Goal: Task Accomplishment & Management: Manage account settings

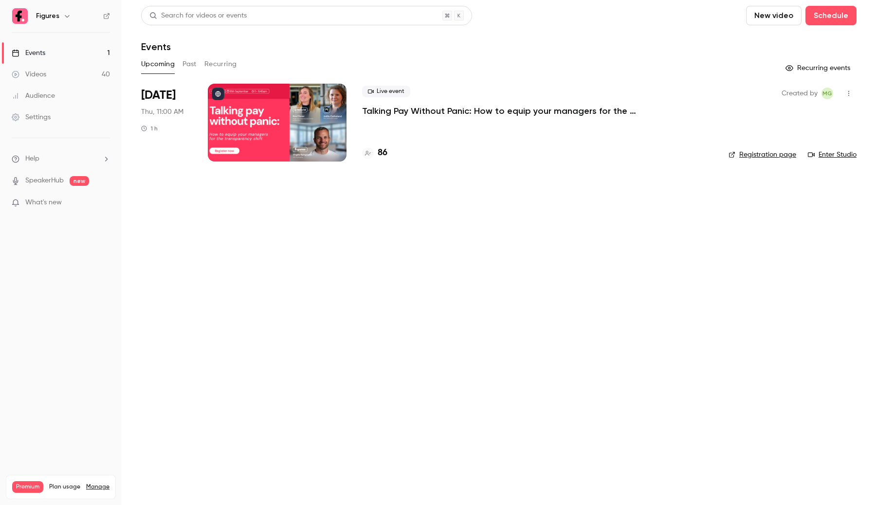
click at [67, 18] on icon "button" at bounding box center [67, 16] width 8 height 8
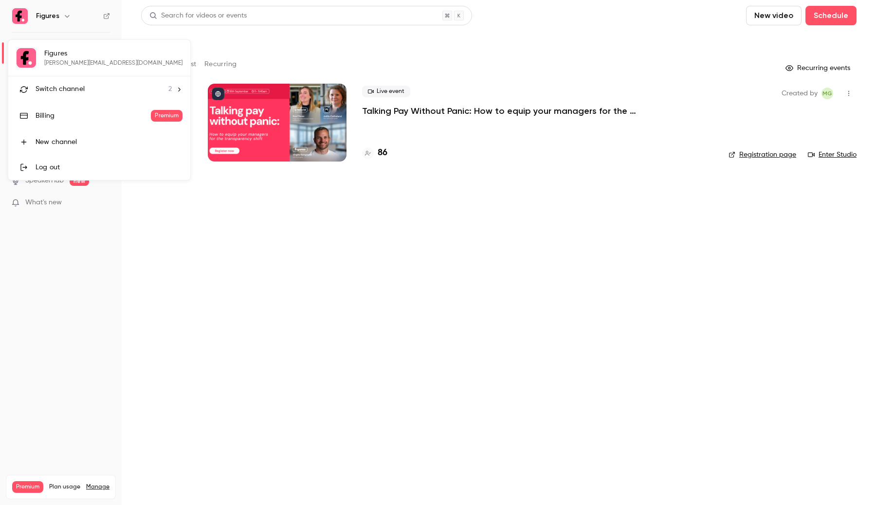
click at [85, 87] on div "Switch channel 2" at bounding box center [104, 89] width 136 height 10
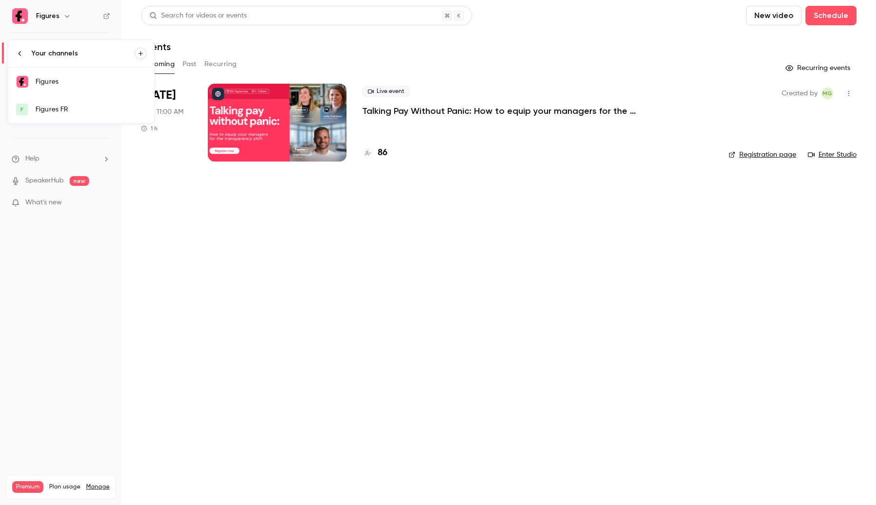
click at [207, 212] on div at bounding box center [438, 252] width 876 height 505
click at [81, 54] on link "Events 1" at bounding box center [61, 52] width 122 height 21
click at [293, 111] on div at bounding box center [277, 123] width 139 height 78
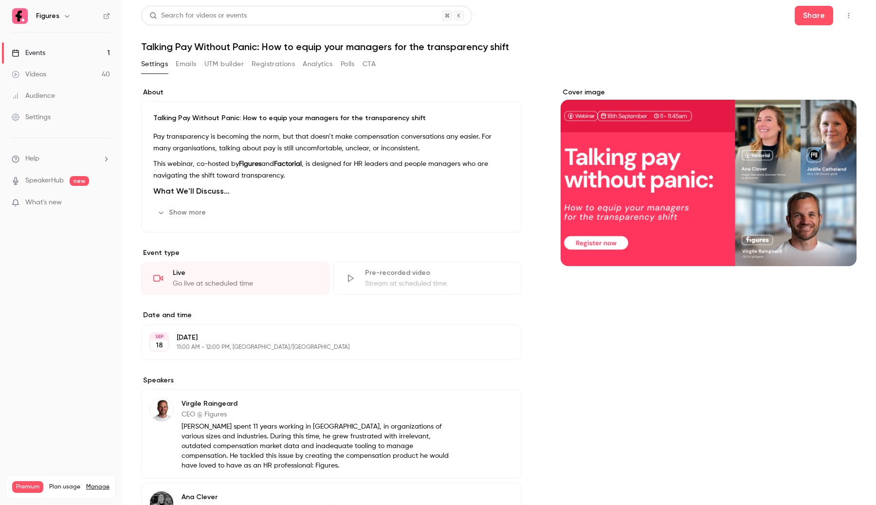
click at [266, 61] on button "Registrations" at bounding box center [273, 64] width 43 height 16
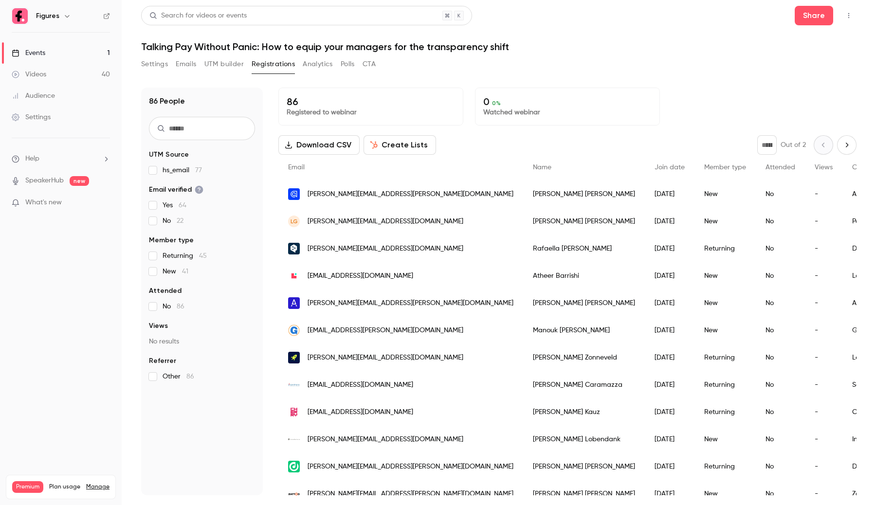
click at [196, 129] on input "text" at bounding box center [202, 128] width 106 height 23
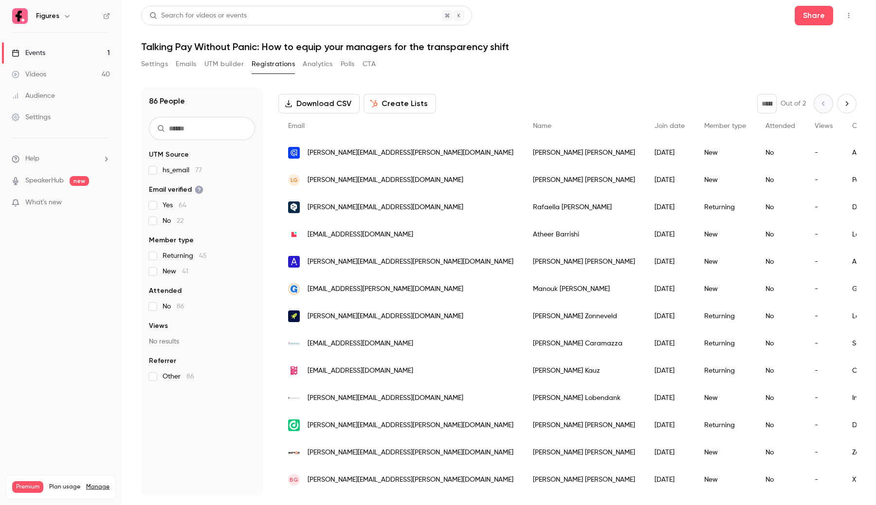
scroll to position [37, 0]
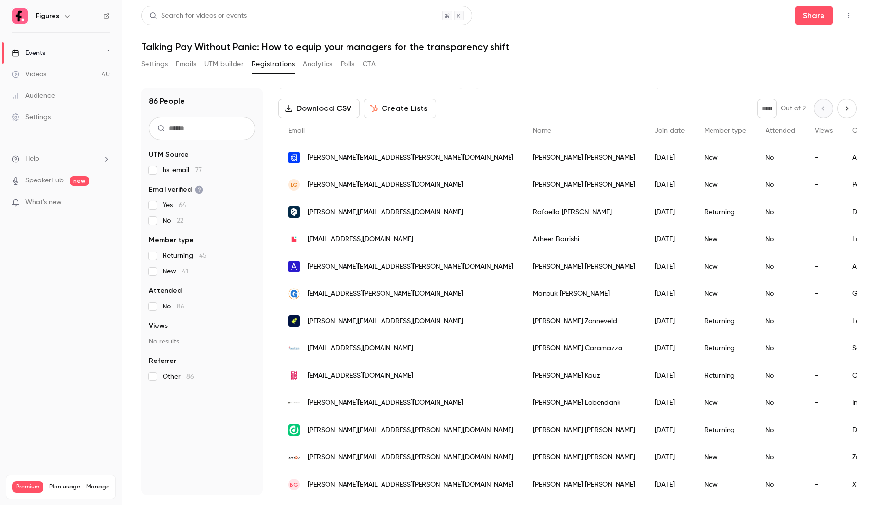
click at [217, 125] on input "text" at bounding box center [202, 128] width 106 height 23
paste input "**********"
type input "**********"
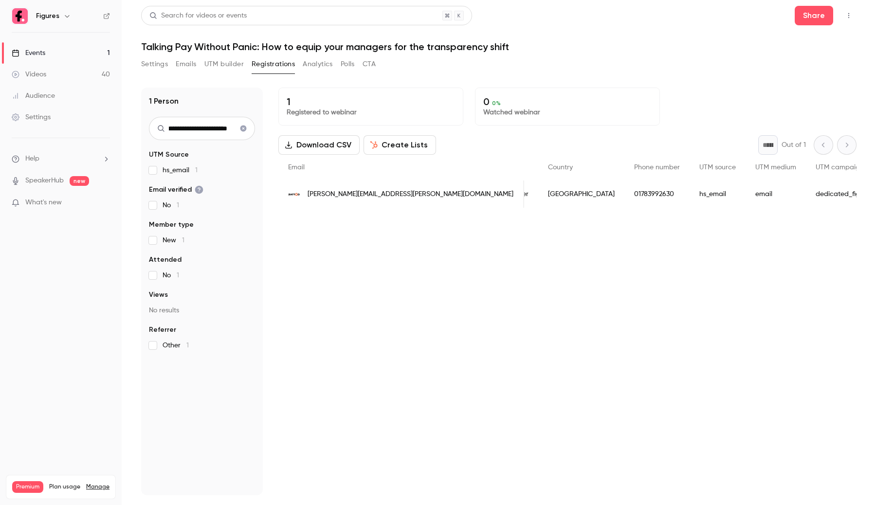
scroll to position [0, 0]
click at [624, 189] on div "01783992630" at bounding box center [656, 194] width 65 height 27
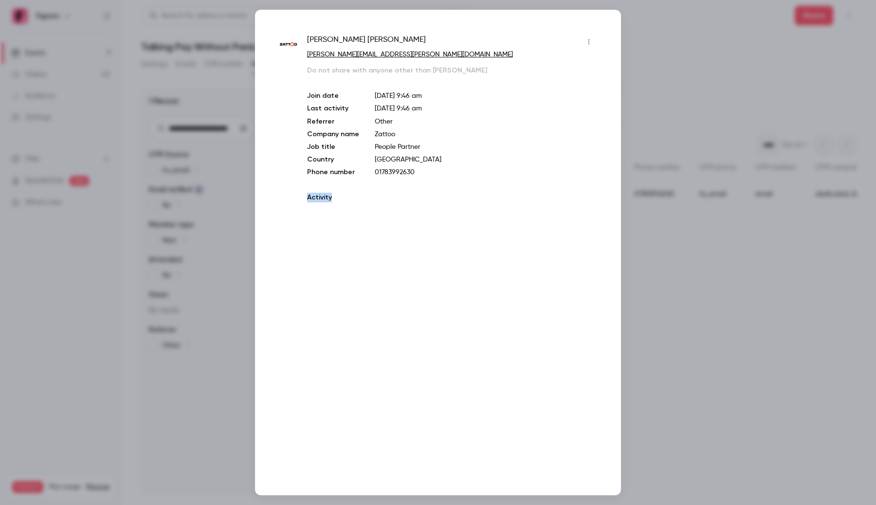
click at [451, 189] on div "Marie Schuster marie.schuster@zattoo.com Do not share with anyone other than Ma…" at bounding box center [452, 121] width 290 height 174
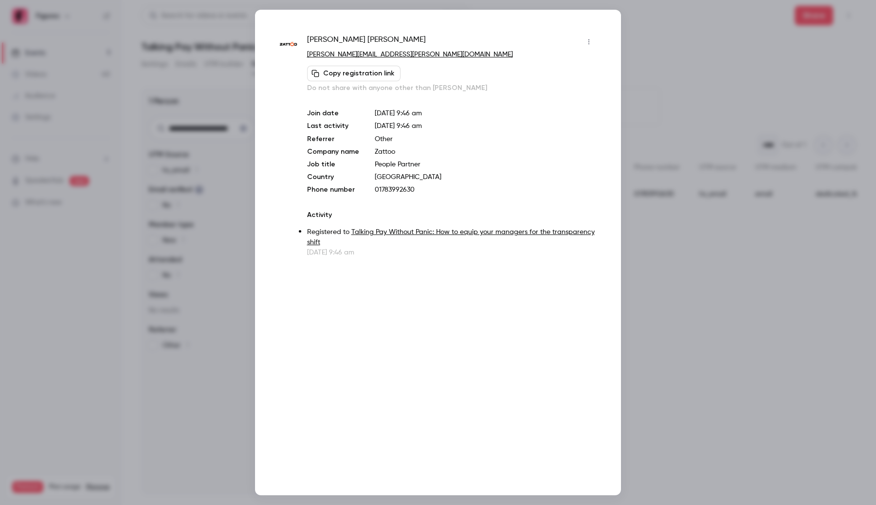
click at [392, 188] on p "01783992630" at bounding box center [486, 190] width 222 height 10
copy p "01783992630"
click at [92, 254] on div at bounding box center [438, 252] width 876 height 505
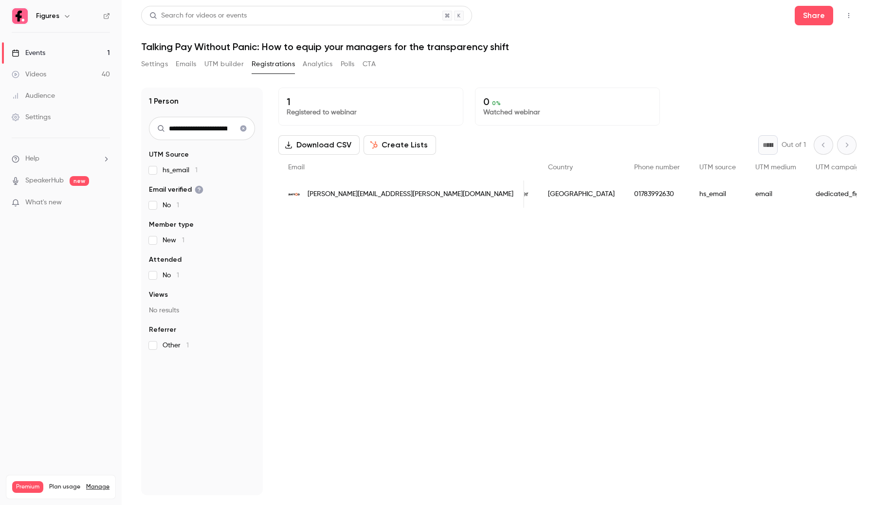
click at [51, 117] on link "Settings" at bounding box center [61, 117] width 122 height 21
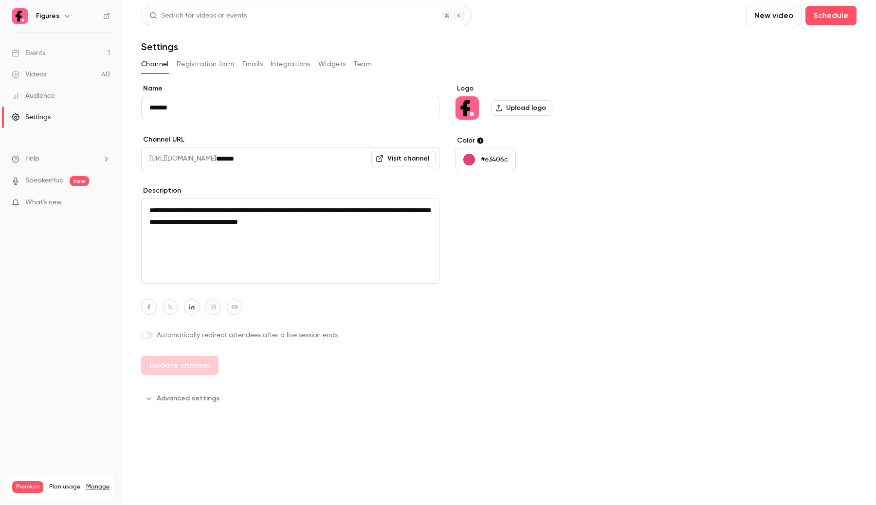
click at [220, 59] on button "Registration form" at bounding box center [206, 64] width 58 height 16
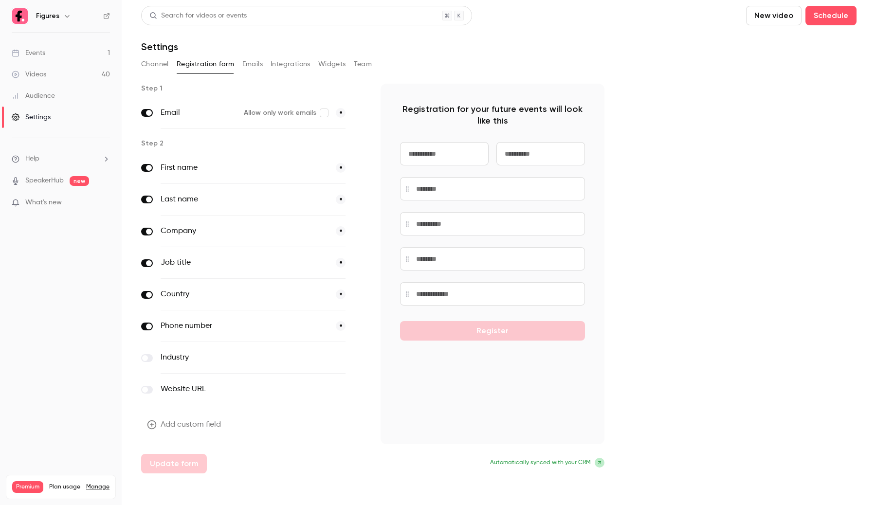
click at [357, 326] on icon "button" at bounding box center [359, 327] width 6 height 6
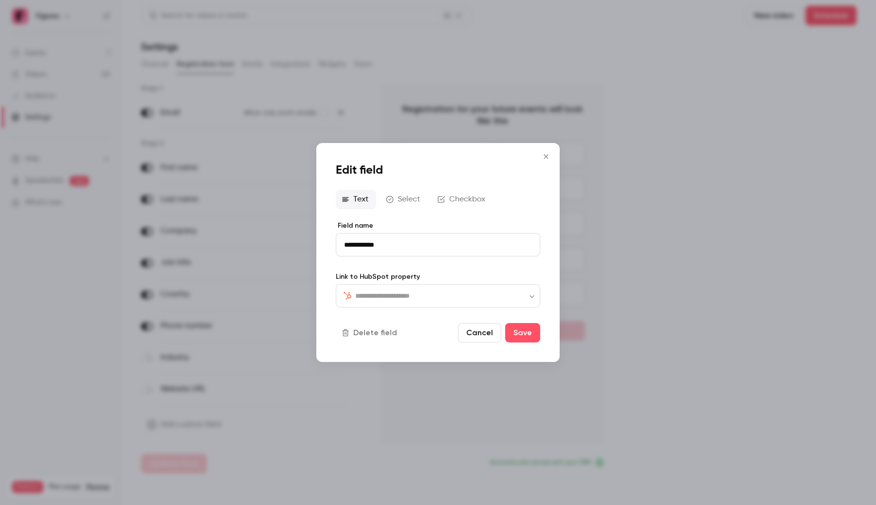
type input "**********"
click at [414, 431] on div at bounding box center [438, 252] width 876 height 505
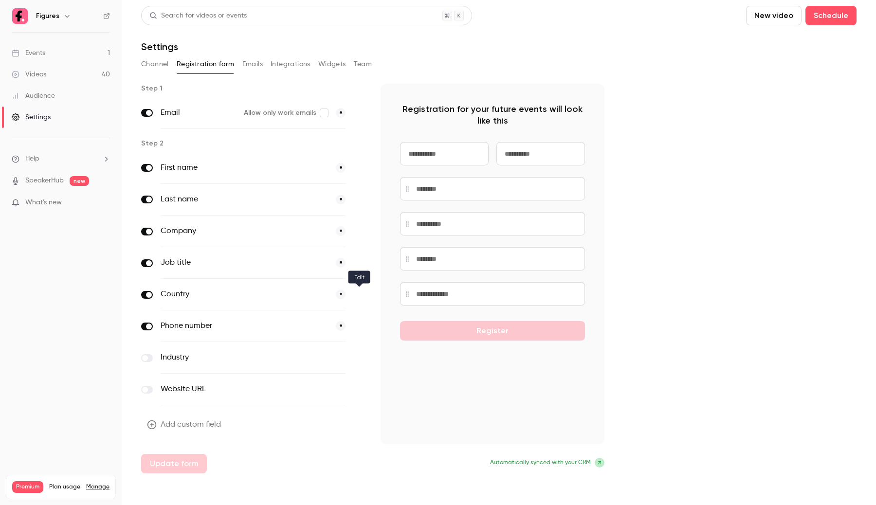
click at [356, 300] on button "button" at bounding box center [359, 295] width 12 height 12
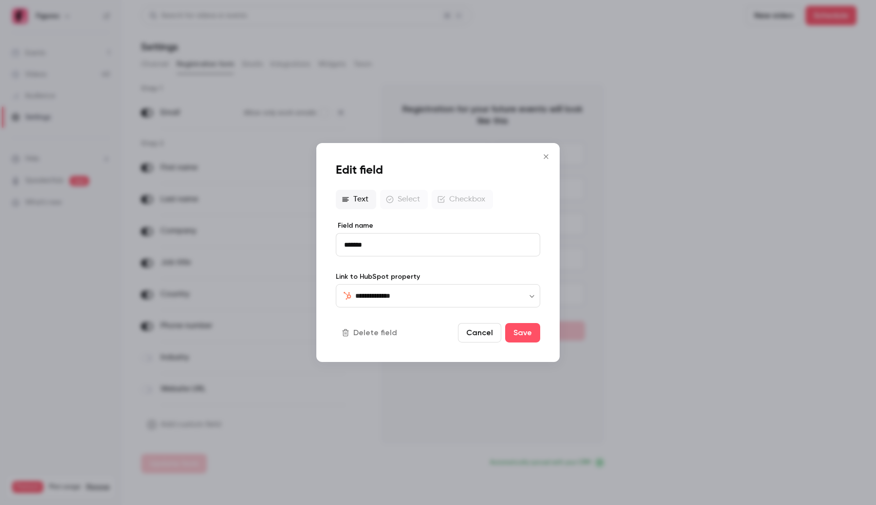
click at [427, 446] on div at bounding box center [438, 252] width 876 height 505
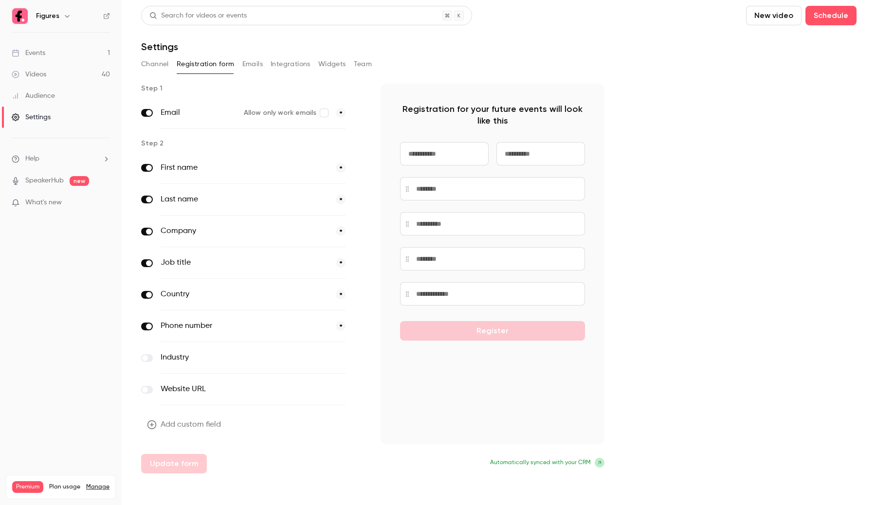
click at [359, 258] on button "button" at bounding box center [359, 263] width 12 height 12
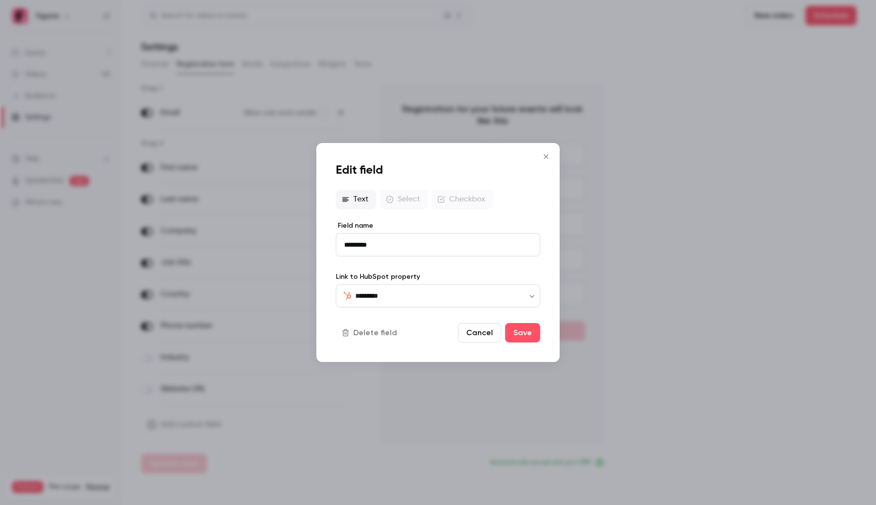
click at [384, 426] on div at bounding box center [438, 252] width 876 height 505
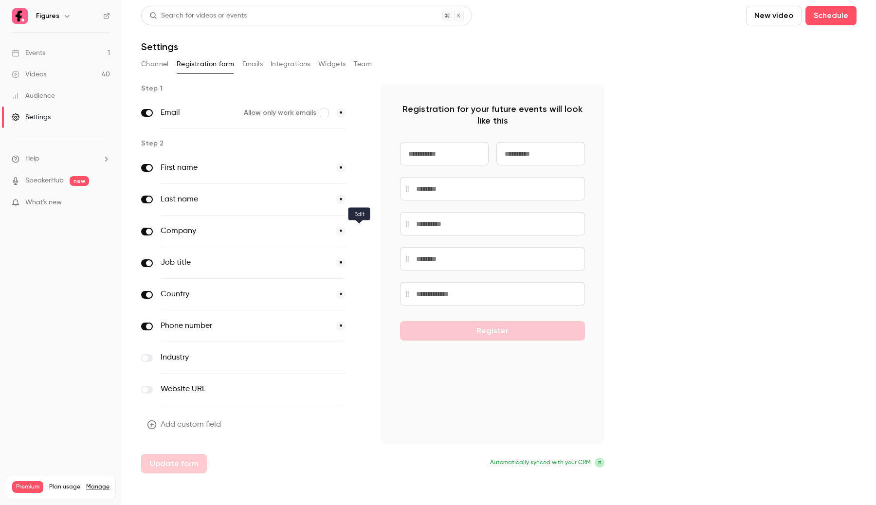
click at [364, 236] on span at bounding box center [359, 231] width 12 height 12
click at [360, 232] on icon "button" at bounding box center [359, 232] width 6 height 6
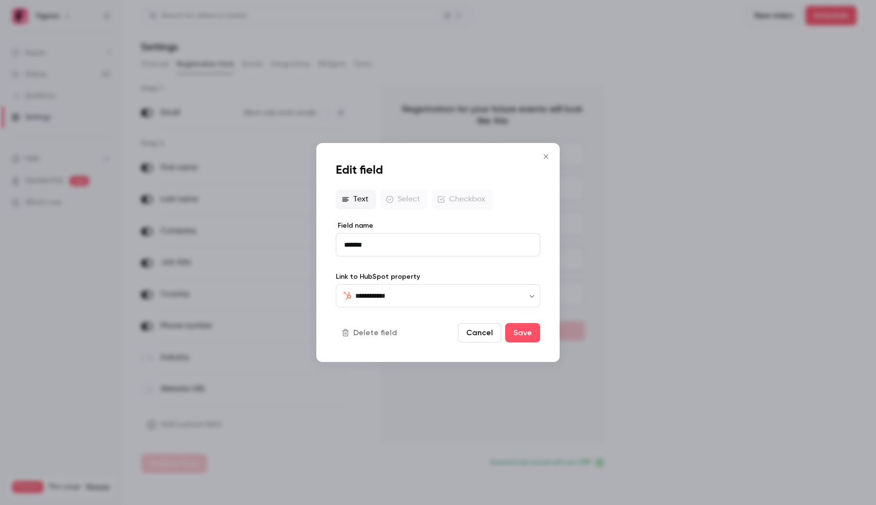
click at [411, 413] on div at bounding box center [438, 252] width 876 height 505
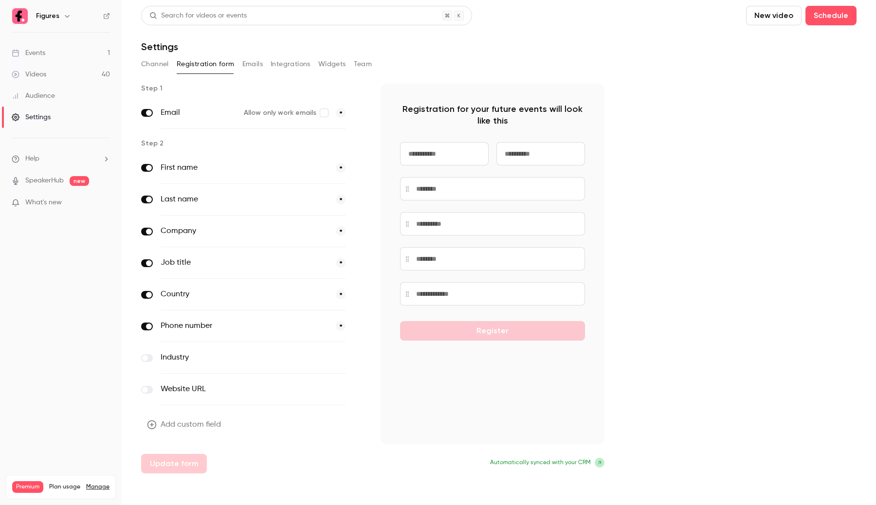
click at [359, 328] on icon "button" at bounding box center [359, 327] width 6 height 6
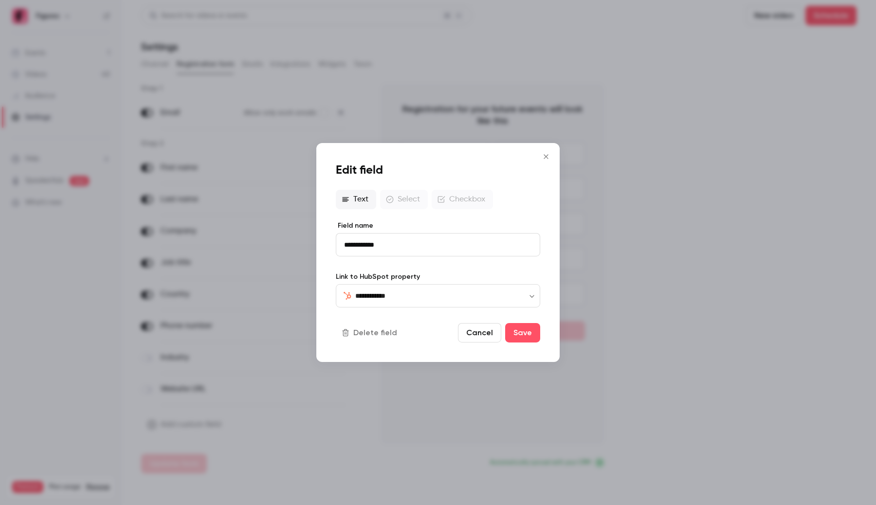
click at [432, 419] on div at bounding box center [438, 252] width 876 height 505
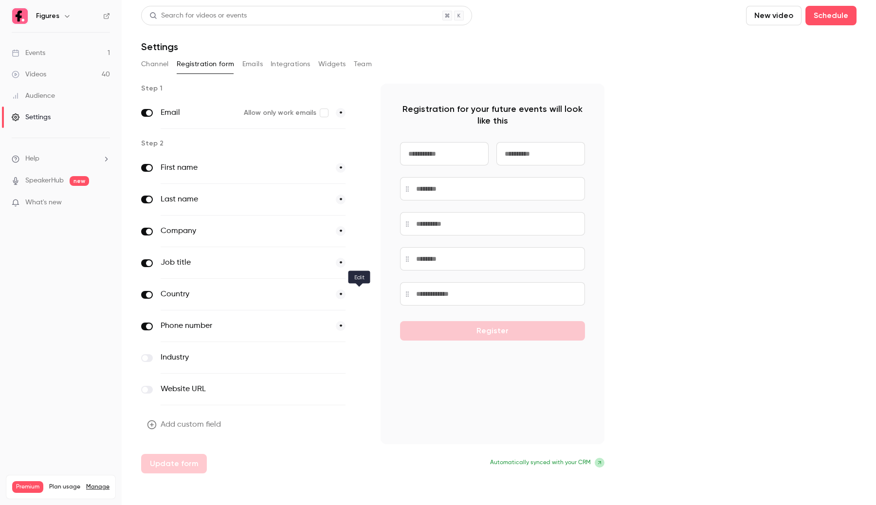
click at [358, 292] on icon "button" at bounding box center [359, 295] width 6 height 6
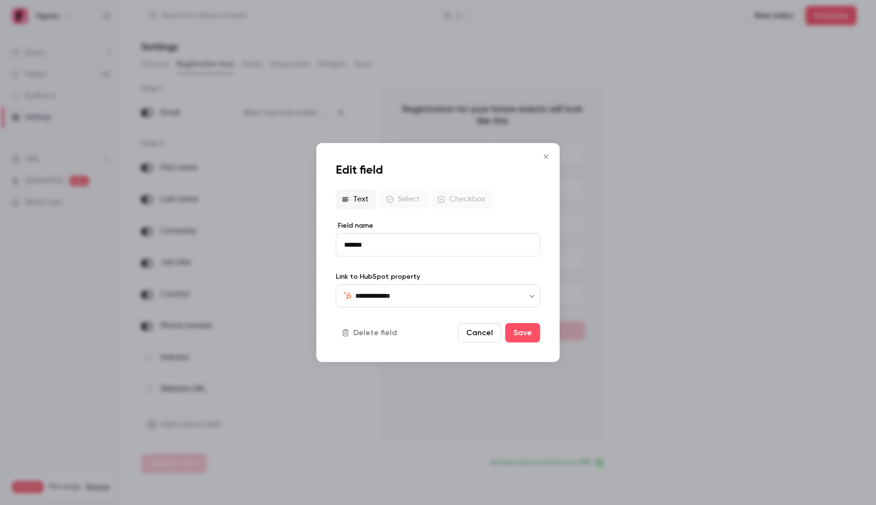
click at [386, 410] on div at bounding box center [438, 252] width 876 height 505
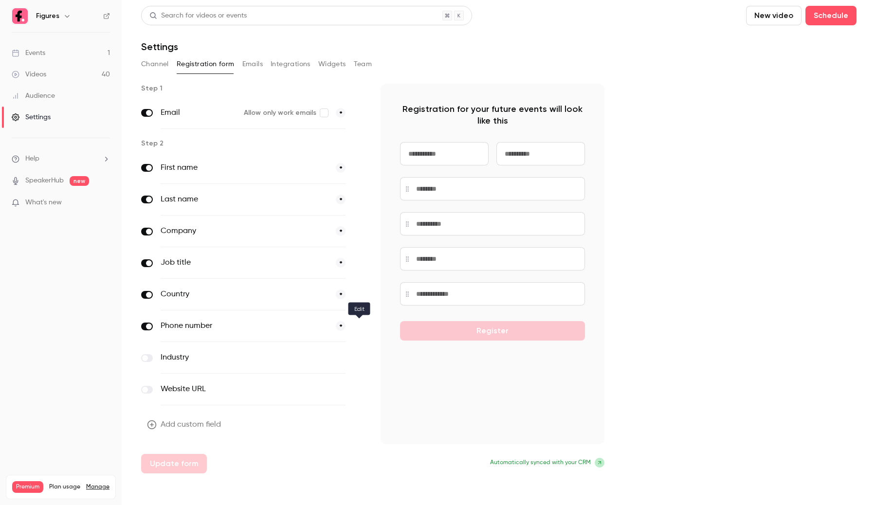
click at [360, 330] on button "button" at bounding box center [359, 327] width 12 height 12
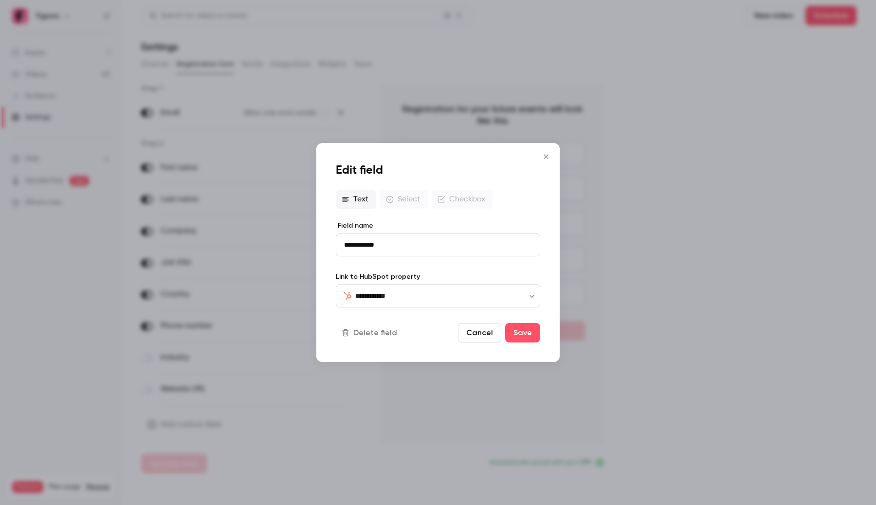
click at [393, 396] on div at bounding box center [438, 252] width 876 height 505
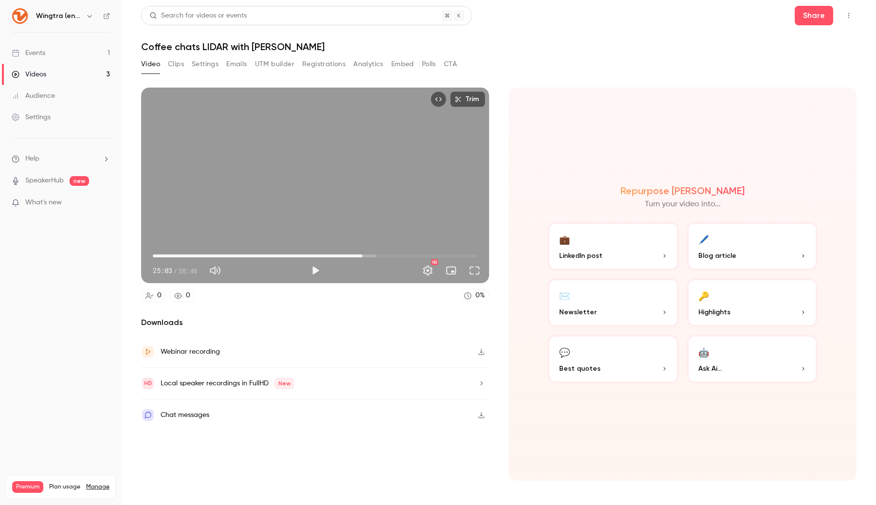
type input "******"
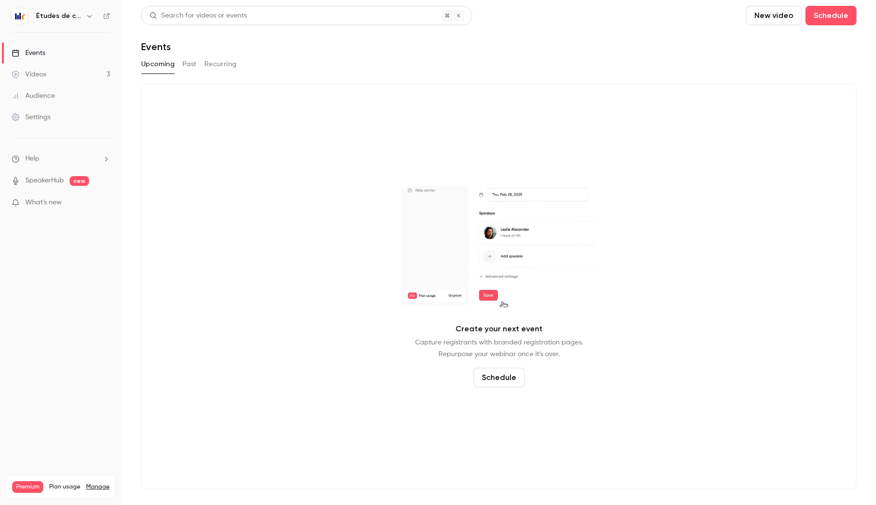
click at [100, 75] on link "Videos 3" at bounding box center [61, 74] width 122 height 21
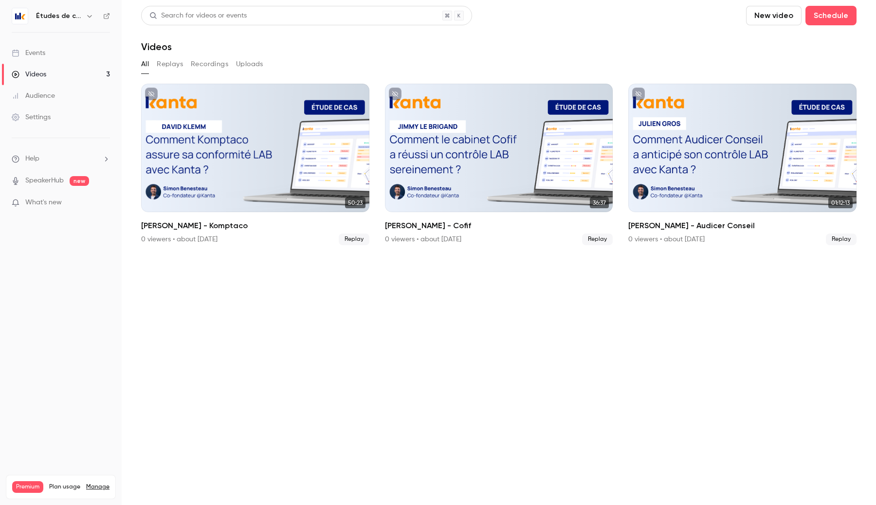
click at [87, 15] on icon "button" at bounding box center [90, 16] width 8 height 8
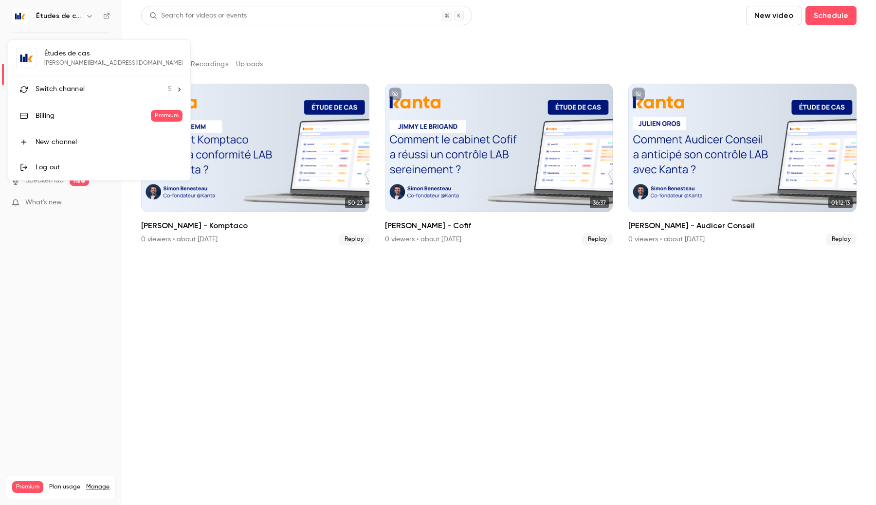
click at [93, 90] on div "Switch channel 5" at bounding box center [104, 89] width 136 height 10
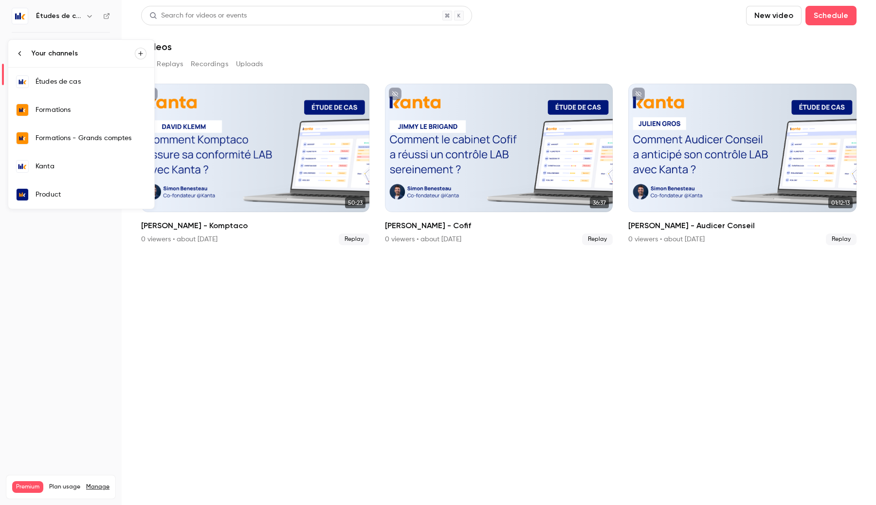
click at [170, 320] on div at bounding box center [438, 252] width 876 height 505
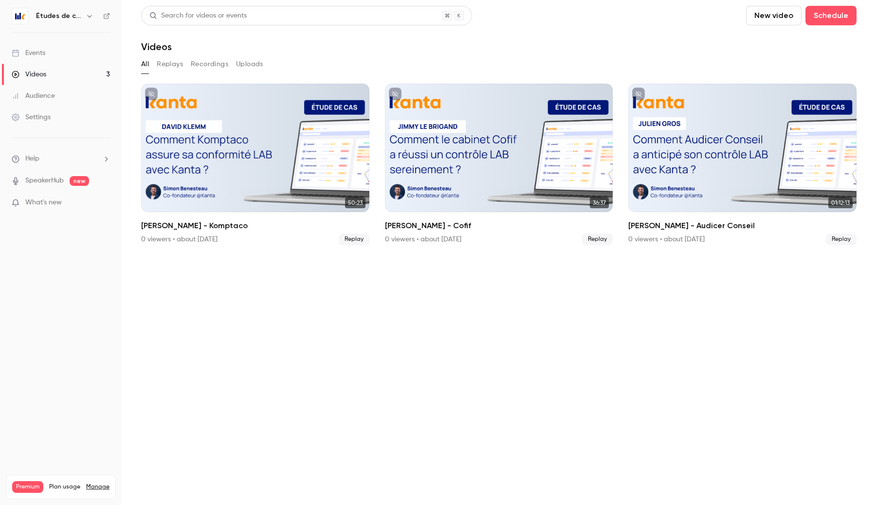
click at [43, 111] on link "Settings" at bounding box center [61, 117] width 122 height 21
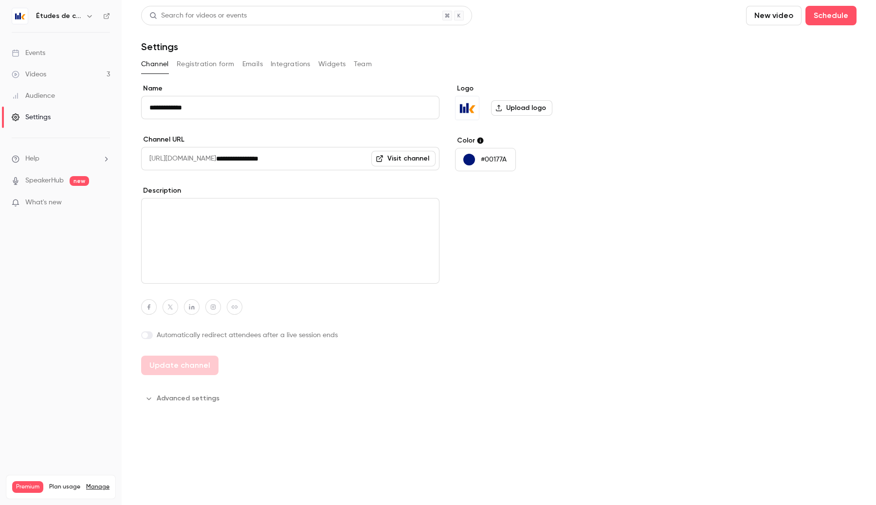
click at [280, 64] on button "Integrations" at bounding box center [291, 64] width 40 height 16
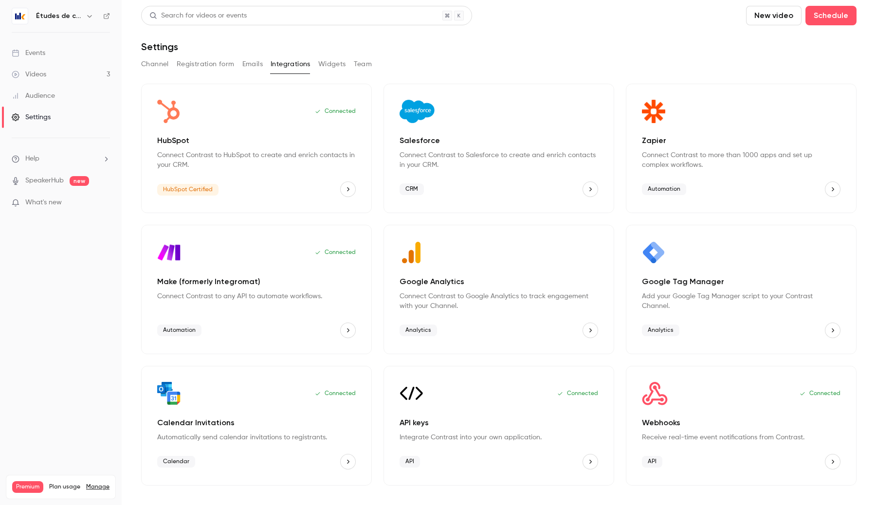
click at [723, 416] on div "Connected Webhooks Receive real-time event notifications from Contrast. API" at bounding box center [741, 426] width 231 height 120
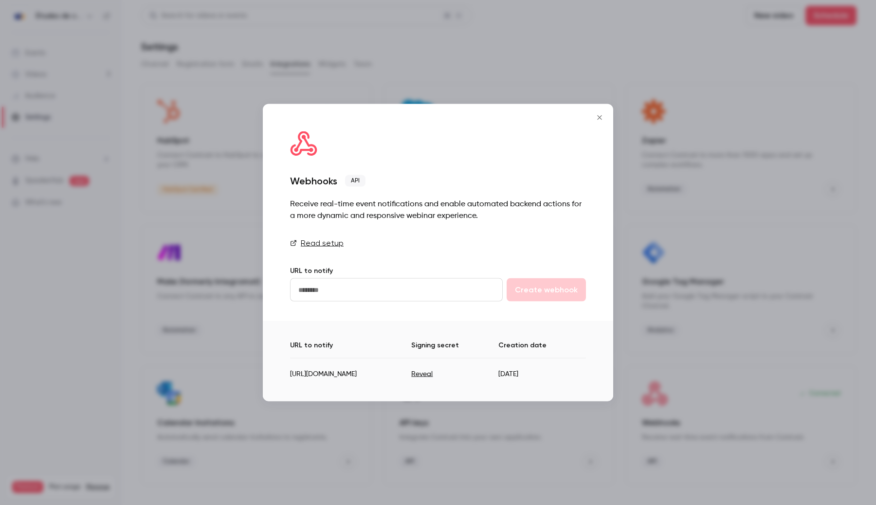
drag, startPoint x: 316, startPoint y: 378, endPoint x: 374, endPoint y: 378, distance: 57.9
click at [374, 378] on td "[URL][DOMAIN_NAME]" at bounding box center [350, 370] width 121 height 24
click at [379, 380] on td "[URL][DOMAIN_NAME]" at bounding box center [350, 370] width 121 height 24
drag, startPoint x: 289, startPoint y: 380, endPoint x: 490, endPoint y: 379, distance: 201.0
click at [490, 379] on div "URL to notify Signing secret Creation date [URL][DOMAIN_NAME] Reveal [DATE]" at bounding box center [438, 361] width 350 height 80
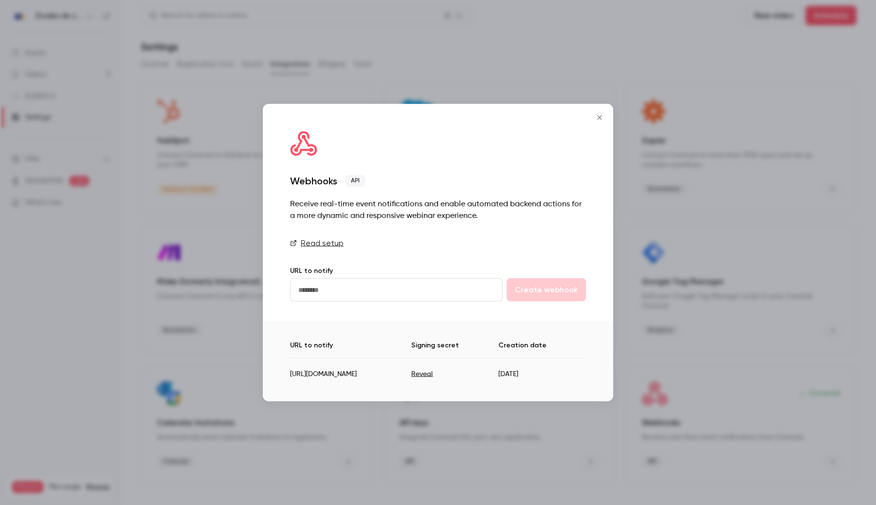
click at [411, 379] on td "[URL][DOMAIN_NAME]" at bounding box center [350, 370] width 121 height 24
drag, startPoint x: 491, startPoint y: 379, endPoint x: 291, endPoint y: 379, distance: 200.0
click at [291, 379] on td "[URL][DOMAIN_NAME]" at bounding box center [350, 370] width 121 height 24
copy td "[URL][DOMAIN_NAME]"
click at [581, 378] on icon "https://hook.eu1.make.com/c89indml9sljm37um78eosigcibz52dw" at bounding box center [578, 374] width 8 height 7
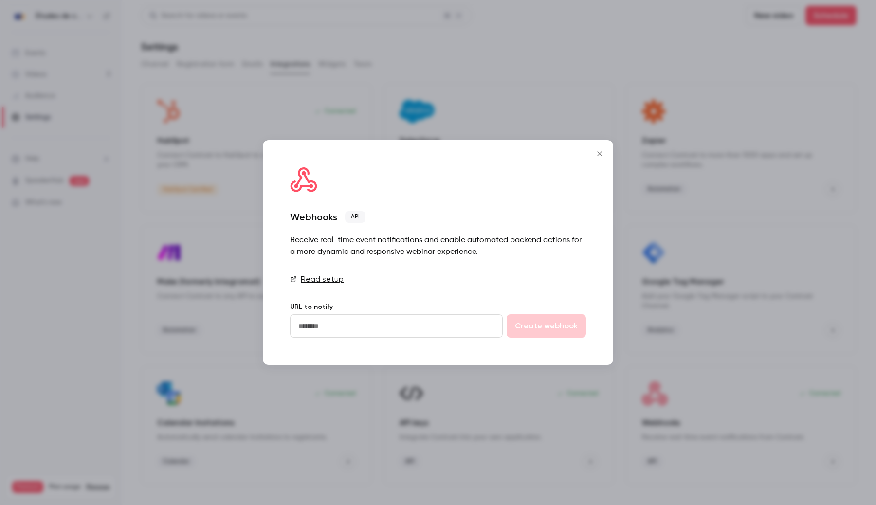
click at [603, 151] on icon "Close" at bounding box center [600, 154] width 12 height 8
